Goal: Task Accomplishment & Management: Complete application form

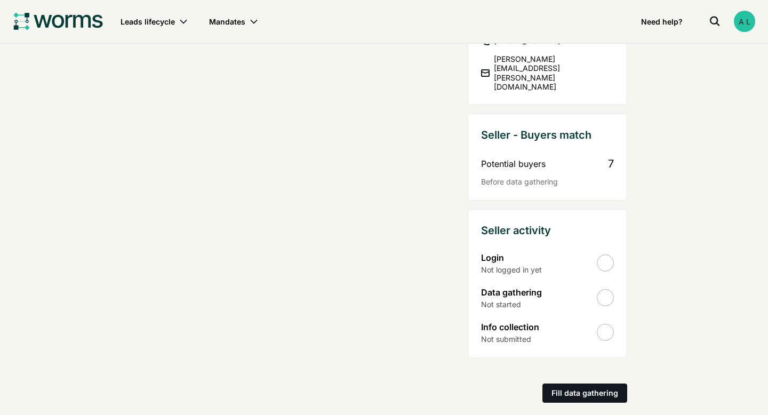
scroll to position [695, 0]
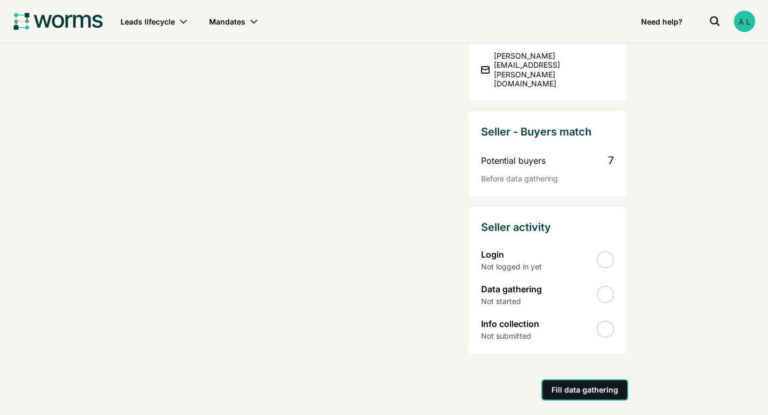
click at [590, 383] on div "Fill data gathering" at bounding box center [585, 390] width 67 height 14
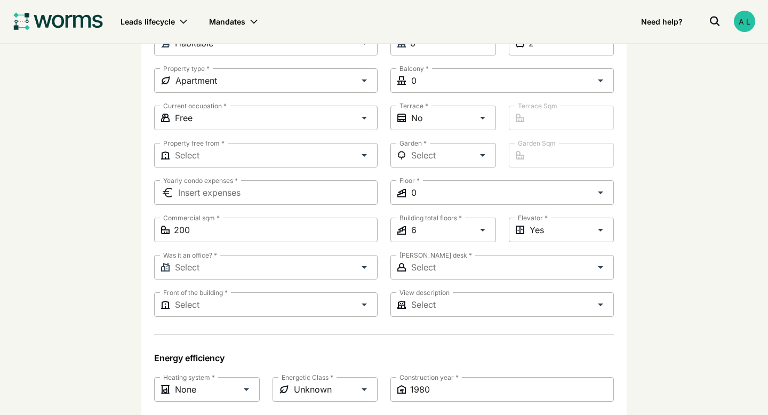
scroll to position [491, 0]
click at [674, 237] on div "Skip to content Open menu Leads lifecycle Mandates Need help? Search transactio…" at bounding box center [384, 91] width 768 height 1164
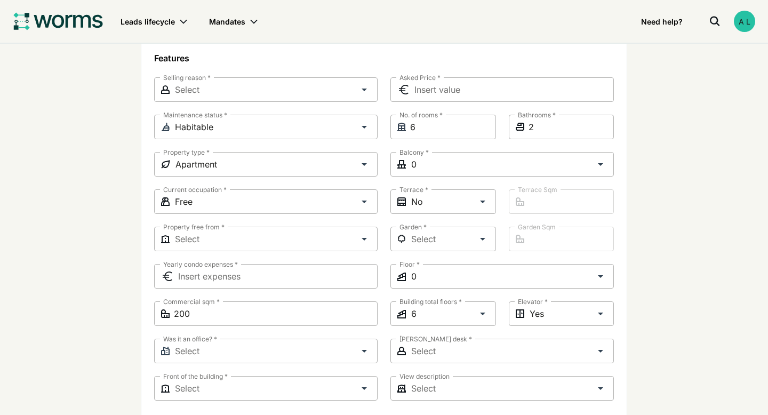
scroll to position [427, 0]
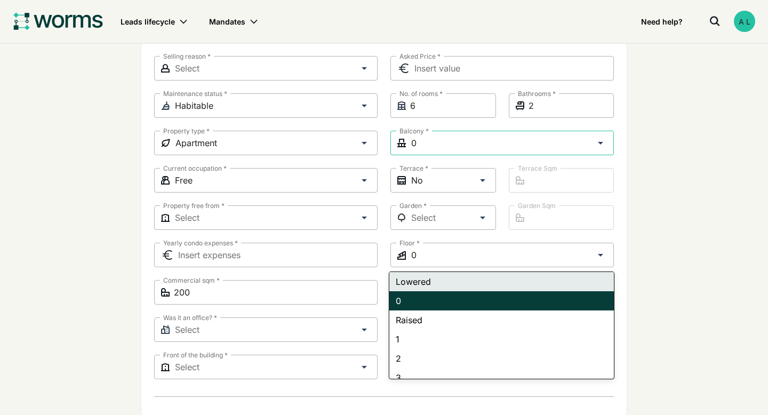
click at [489, 150] on div "0" at bounding box center [502, 143] width 184 height 15
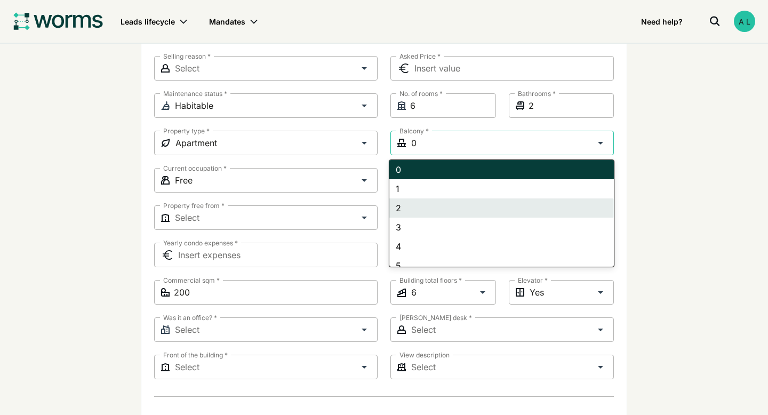
click at [399, 212] on div "2" at bounding box center [501, 207] width 225 height 19
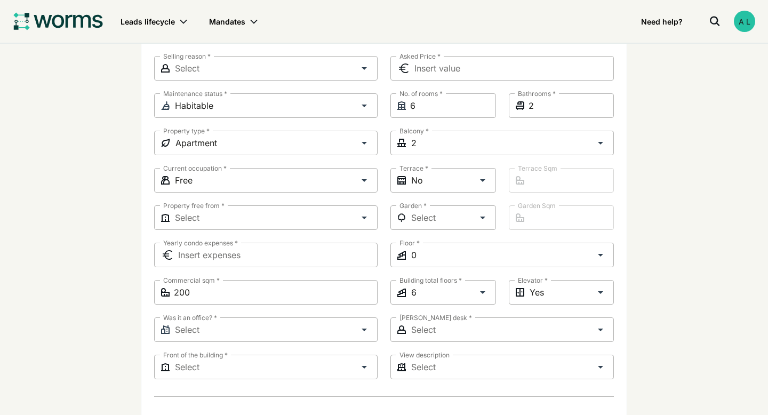
click at [644, 282] on div "Skip to content Open menu Leads lifecycle Mandates Need help? Search transactio…" at bounding box center [384, 155] width 768 height 1164
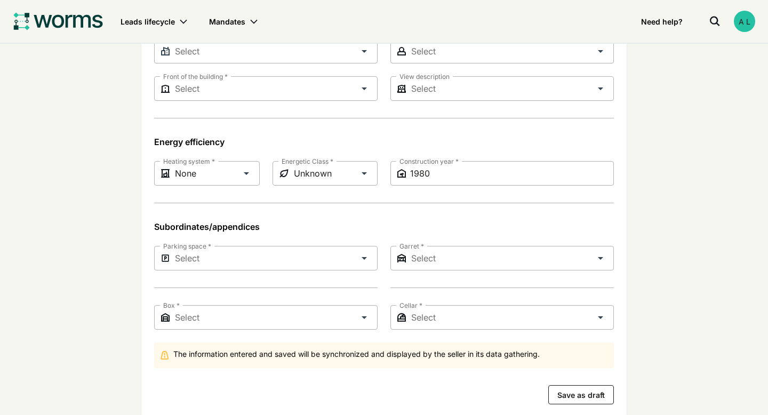
scroll to position [726, 0]
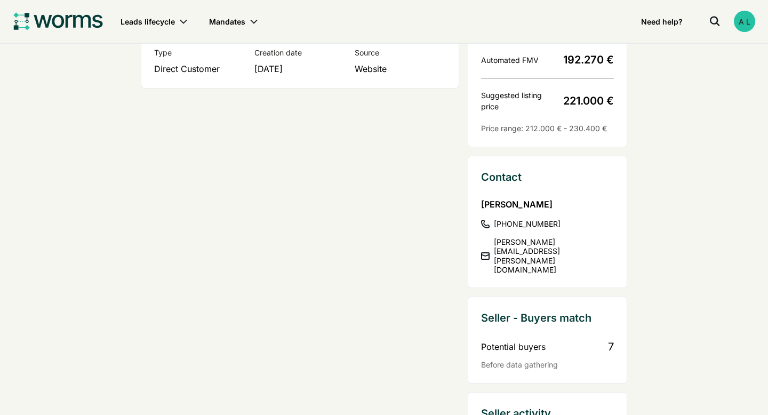
scroll to position [512, 0]
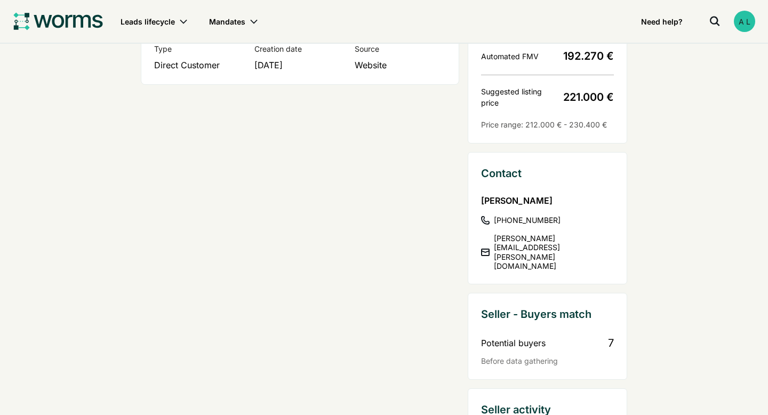
drag, startPoint x: 482, startPoint y: 200, endPoint x: 577, endPoint y: 202, distance: 94.5
click at [577, 203] on p "[PERSON_NAME]" at bounding box center [547, 200] width 133 height 13
copy p "[PERSON_NAME]"
drag, startPoint x: 495, startPoint y: 230, endPoint x: 603, endPoint y: 250, distance: 109.6
click at [603, 250] on div "[PERSON_NAME] [PHONE_NUMBER] [PERSON_NAME][EMAIL_ADDRESS][PERSON_NAME][DOMAIN_N…" at bounding box center [547, 232] width 133 height 77
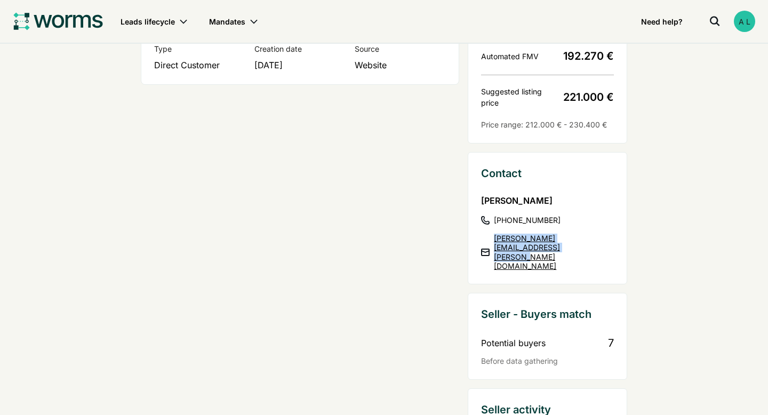
copy link "[PERSON_NAME][EMAIL_ADDRESS][PERSON_NAME][DOMAIN_NAME]"
drag, startPoint x: 554, startPoint y: 211, endPoint x: 551, endPoint y: 220, distance: 9.6
click at [551, 220] on div "[PERSON_NAME] [PHONE_NUMBER] [PERSON_NAME][EMAIL_ADDRESS][PERSON_NAME][DOMAIN_N…" at bounding box center [547, 232] width 133 height 77
copy div "[PHONE_NUMBER]"
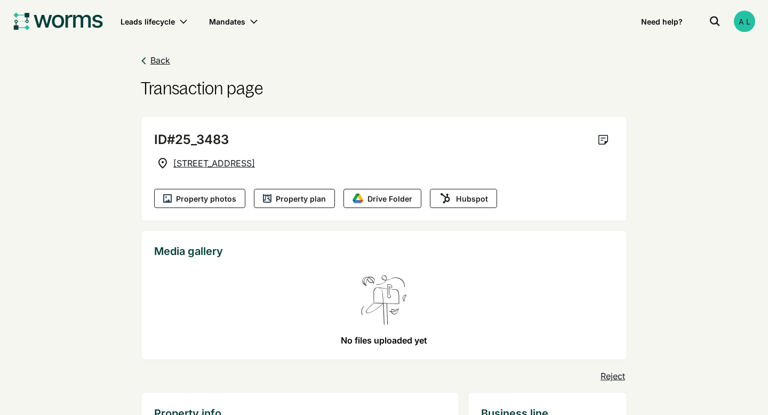
scroll to position [0, 0]
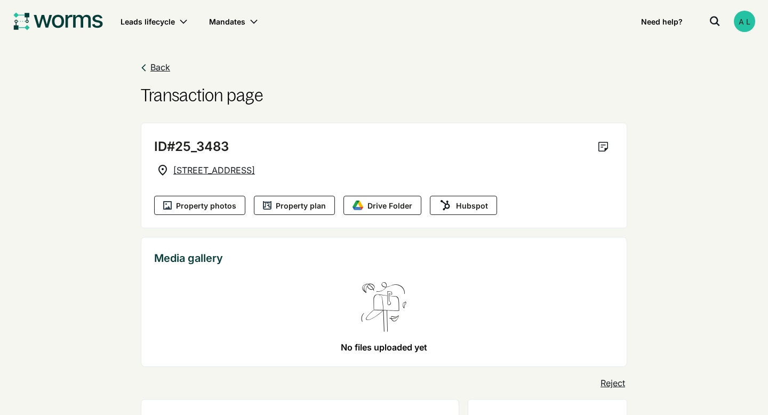
drag, startPoint x: 173, startPoint y: 160, endPoint x: 289, endPoint y: 168, distance: 115.6
click at [289, 168] on div "ID #25_3483 View notes [STREET_ADDRESS]" at bounding box center [384, 157] width 460 height 43
copy span "[STREET_ADDRESS]"
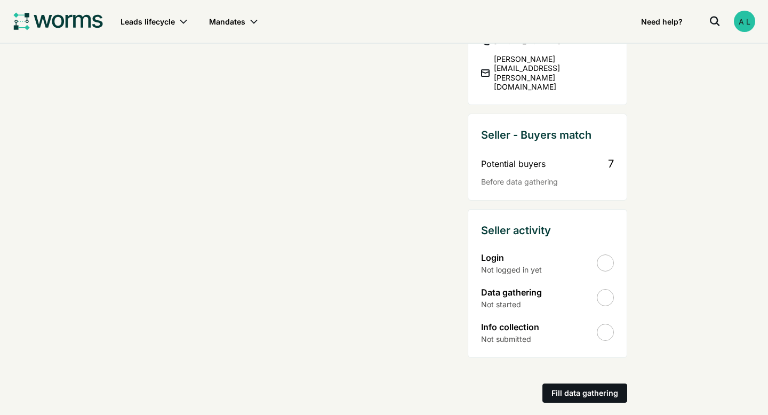
scroll to position [695, 0]
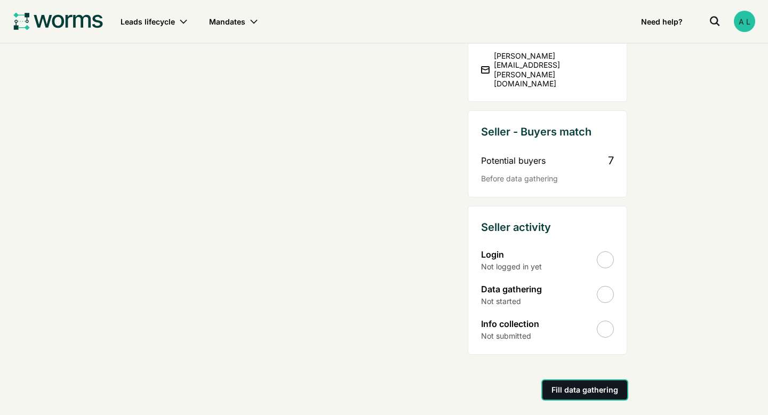
click at [586, 383] on div "Fill data gathering" at bounding box center [585, 390] width 67 height 14
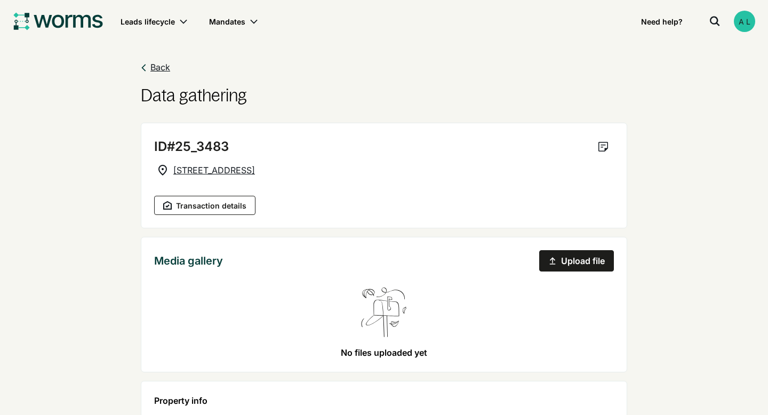
click at [601, 347] on div "Media gallery Upload file No files uploaded yet" at bounding box center [384, 305] width 487 height 136
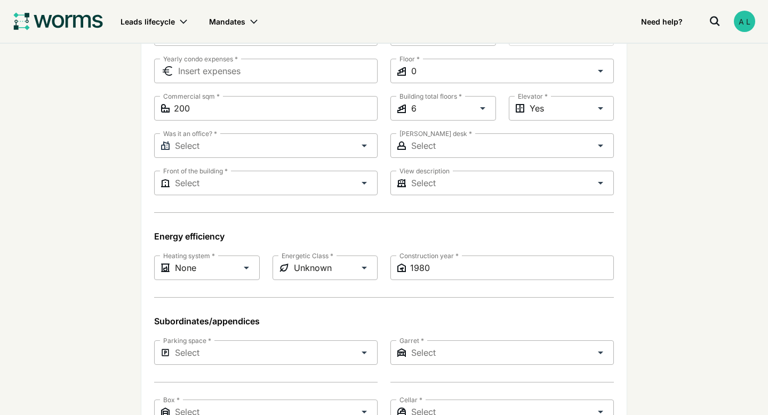
scroll to position [619, 0]
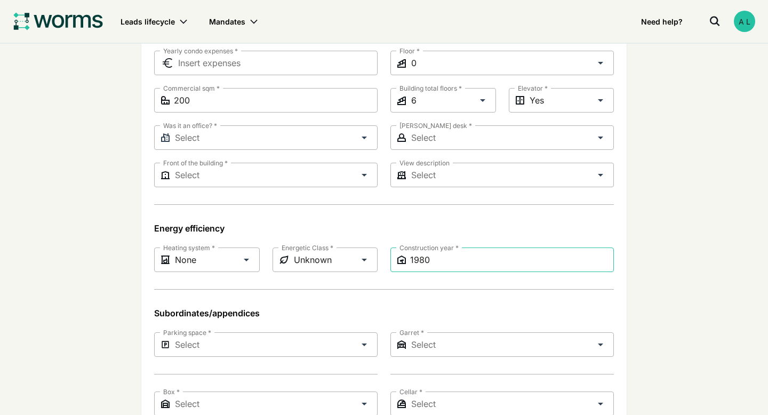
type input "1982"
click at [613, 233] on p "Energy efficiency" at bounding box center [384, 228] width 460 height 13
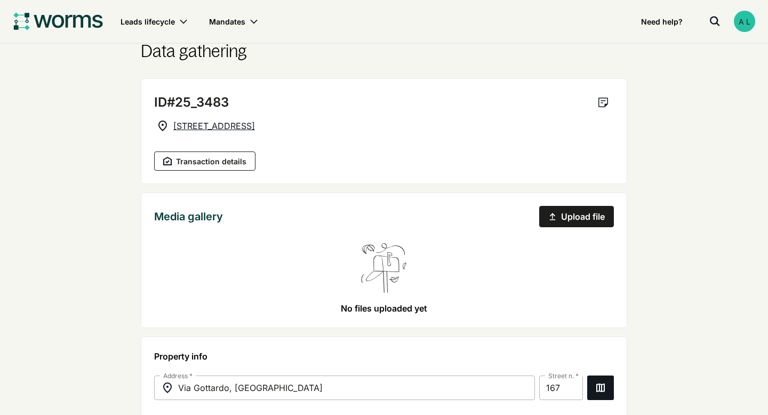
scroll to position [43, 0]
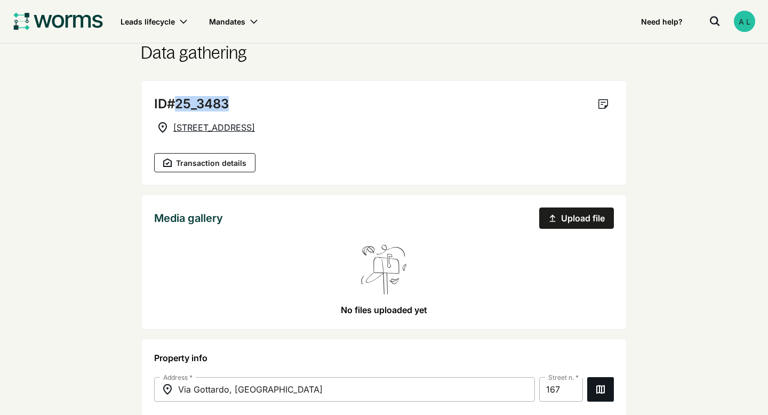
drag, startPoint x: 181, startPoint y: 105, endPoint x: 230, endPoint y: 101, distance: 49.8
click at [229, 101] on span "#25_3483" at bounding box center [198, 104] width 62 height 15
copy span "25_3483"
